Goal: Transaction & Acquisition: Purchase product/service

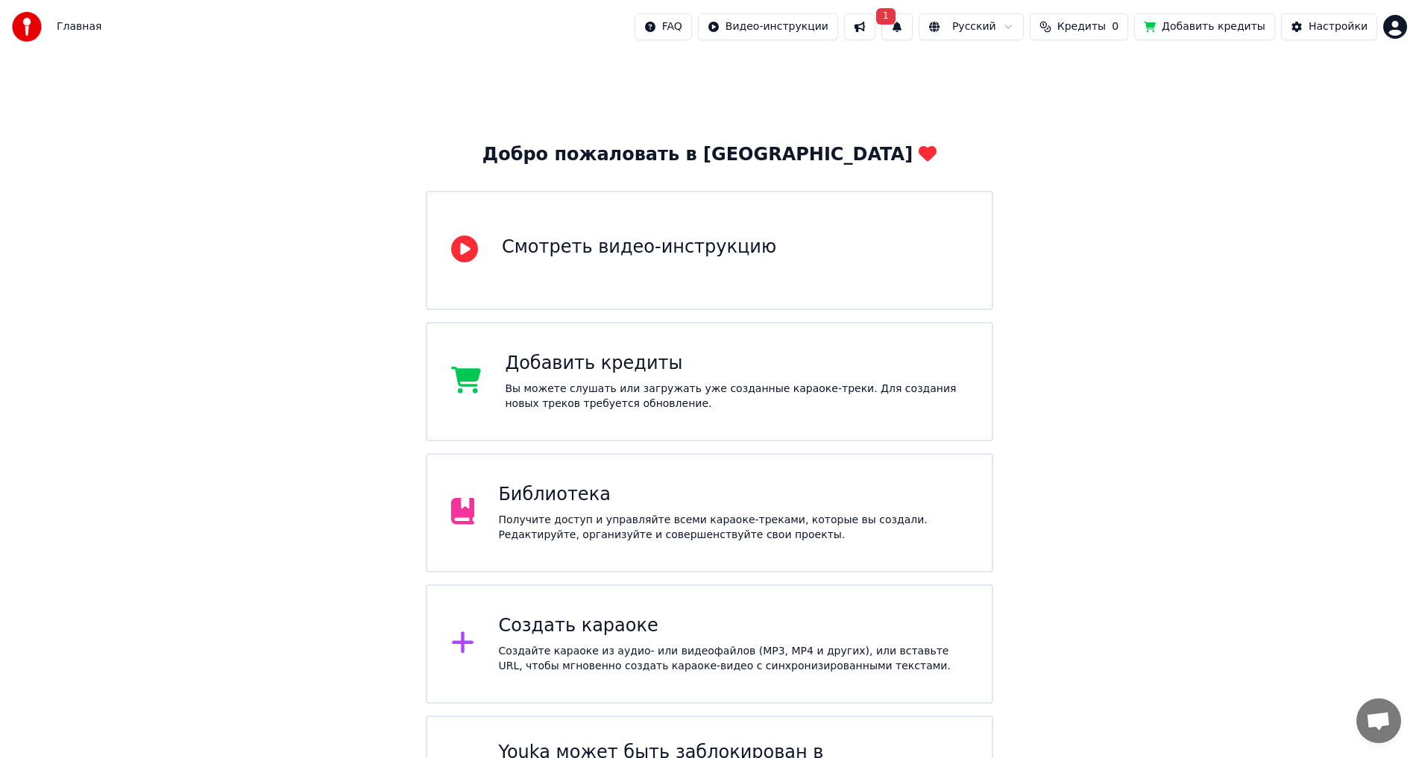
click at [1202, 21] on button "Добавить кредиты" at bounding box center [1204, 26] width 141 height 27
click at [875, 26] on button at bounding box center [859, 26] width 31 height 27
click at [895, 19] on span "1" at bounding box center [885, 16] width 19 height 16
click at [1045, 78] on button "Обновить" at bounding box center [1037, 73] width 78 height 27
click at [1193, 27] on button "Добавить кредиты" at bounding box center [1204, 26] width 141 height 27
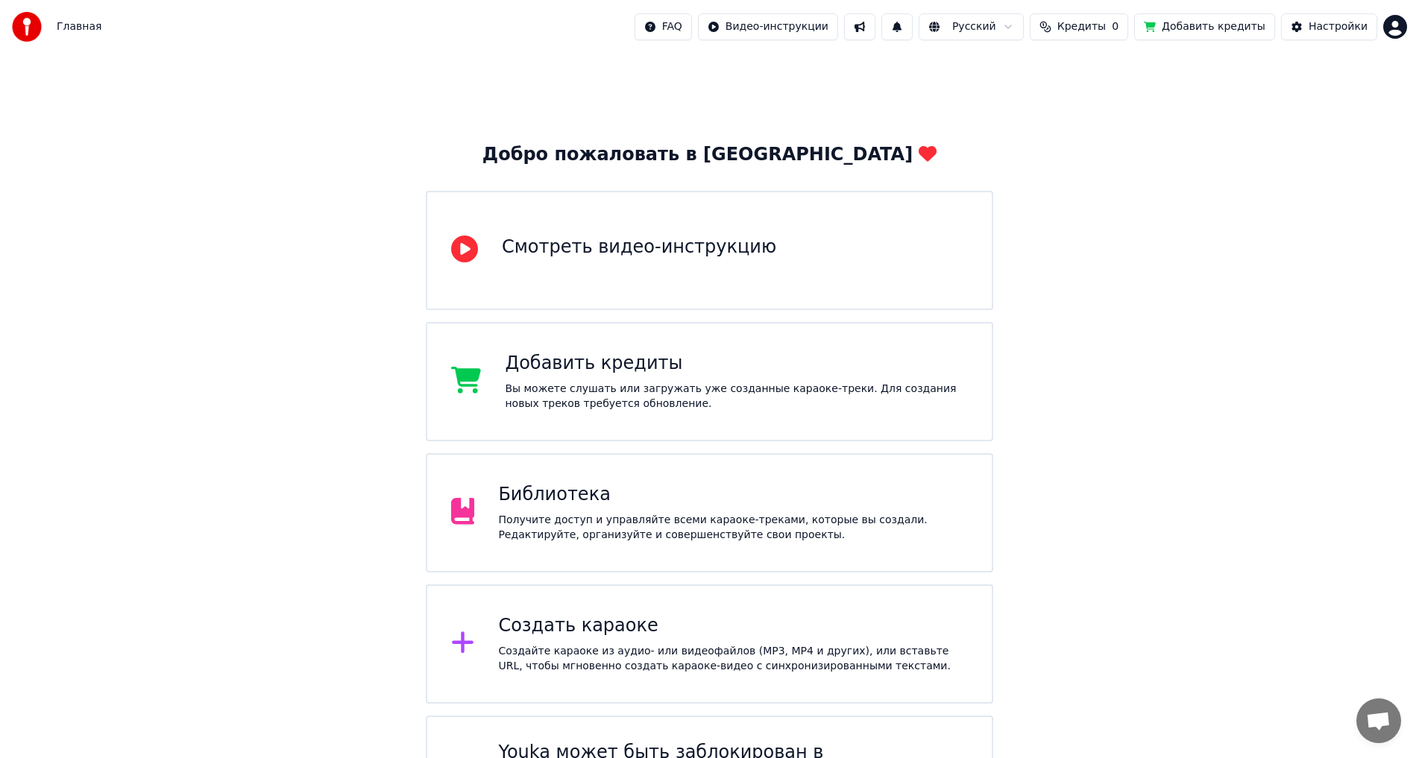
click at [1106, 22] on span "Кредиты" at bounding box center [1081, 26] width 48 height 15
click at [1229, 23] on button "Добавить кредиты" at bounding box center [1204, 26] width 141 height 27
